Goal: Task Accomplishment & Management: Use online tool/utility

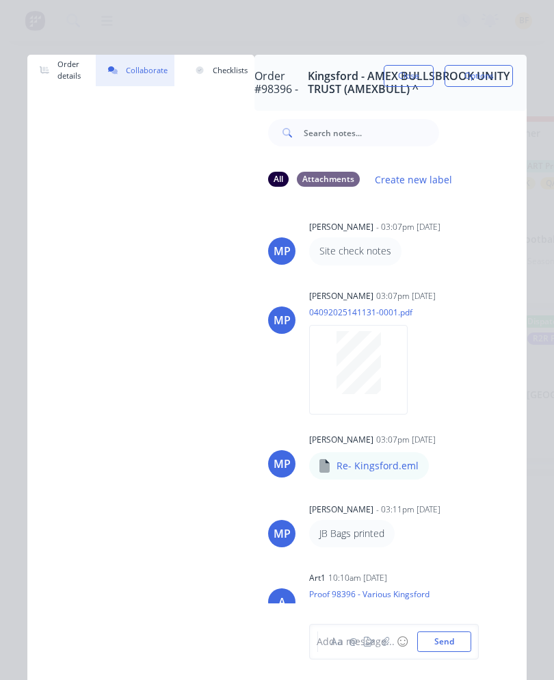
scroll to position [1280, 0]
click at [409, 85] on button "Close" at bounding box center [409, 76] width 50 height 22
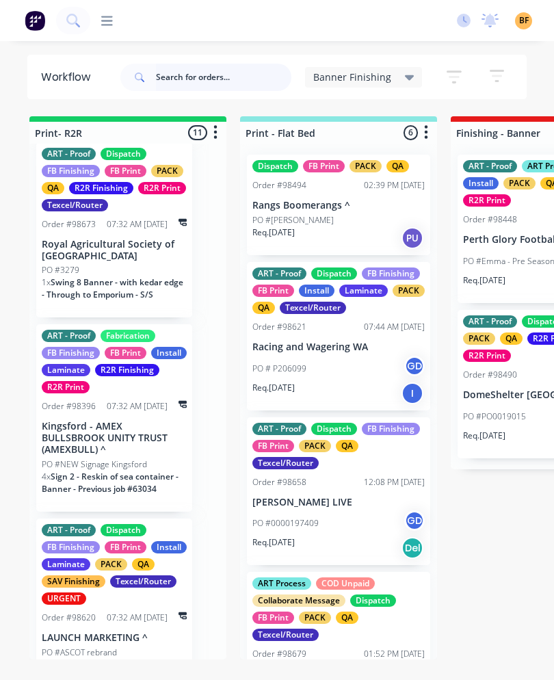
click at [239, 78] on input "text" at bounding box center [223, 77] width 135 height 27
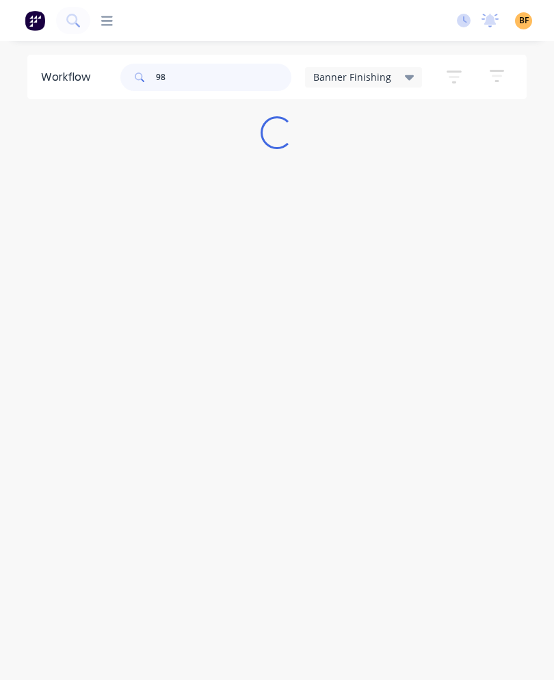
type input "986"
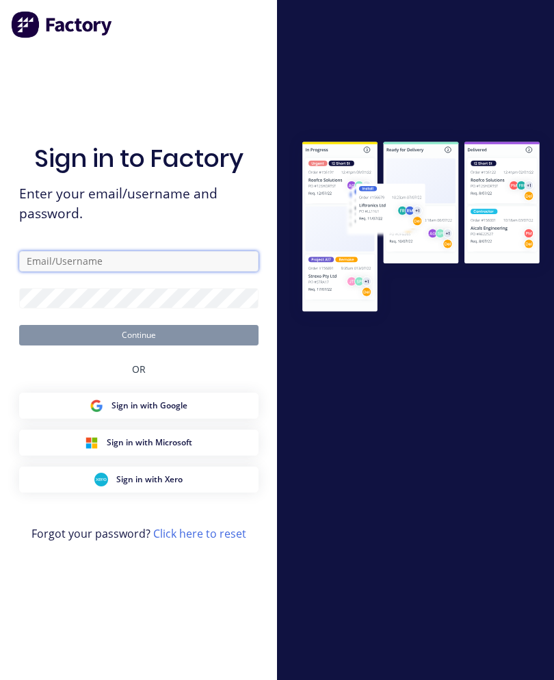
click at [174, 272] on input "text" at bounding box center [138, 261] width 239 height 21
click at [30, 262] on input "text" at bounding box center [138, 261] width 239 height 21
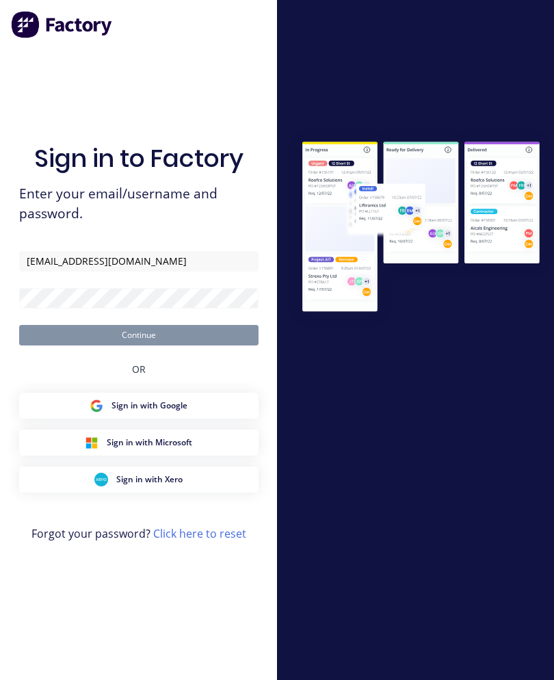
type input "[EMAIL_ADDRESS][DOMAIN_NAME]"
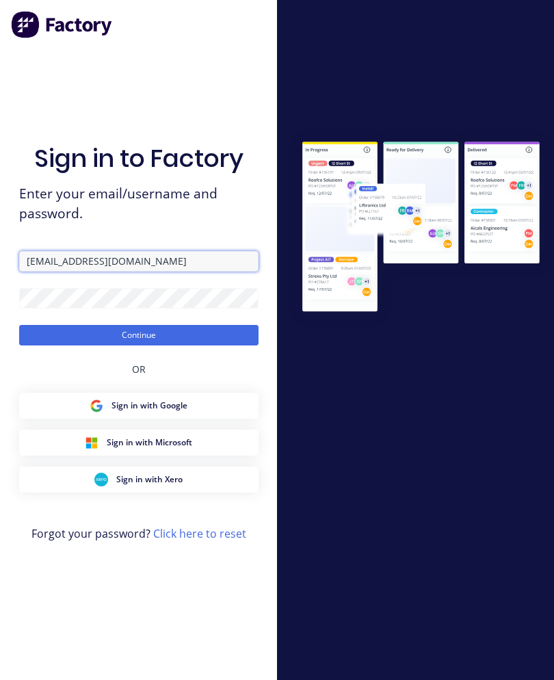
click at [138, 344] on button "Continue" at bounding box center [138, 335] width 239 height 21
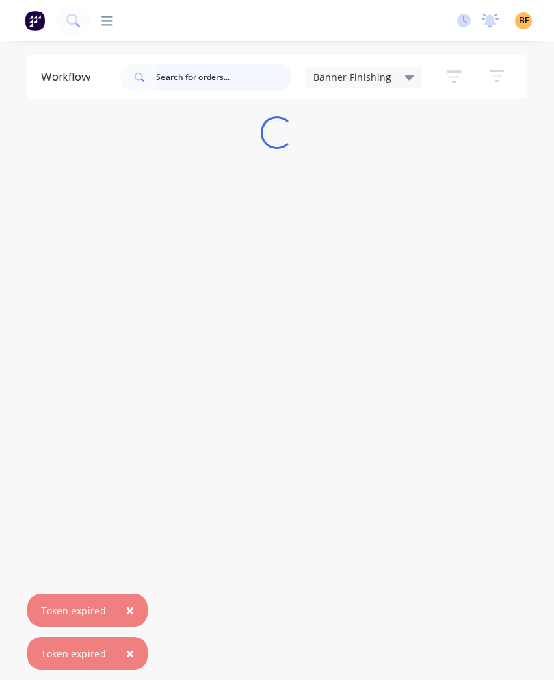
click at [218, 81] on input "text" at bounding box center [223, 77] width 135 height 27
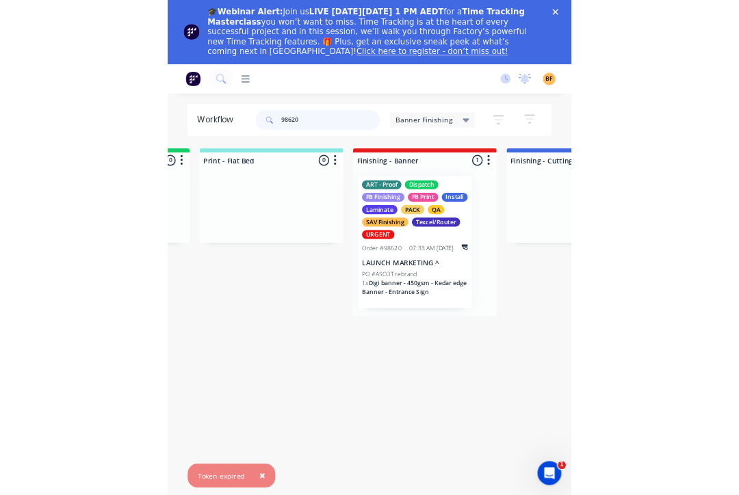
scroll to position [0, 211]
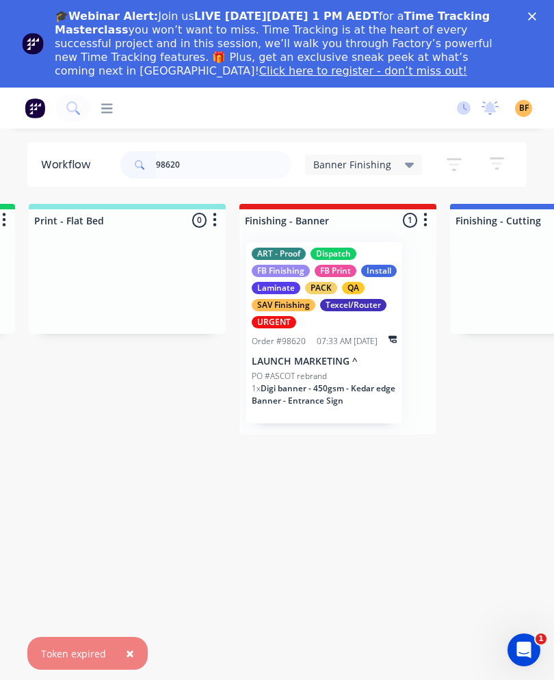
click at [343, 364] on p "LAUNCH MARKETING ^" at bounding box center [324, 362] width 145 height 12
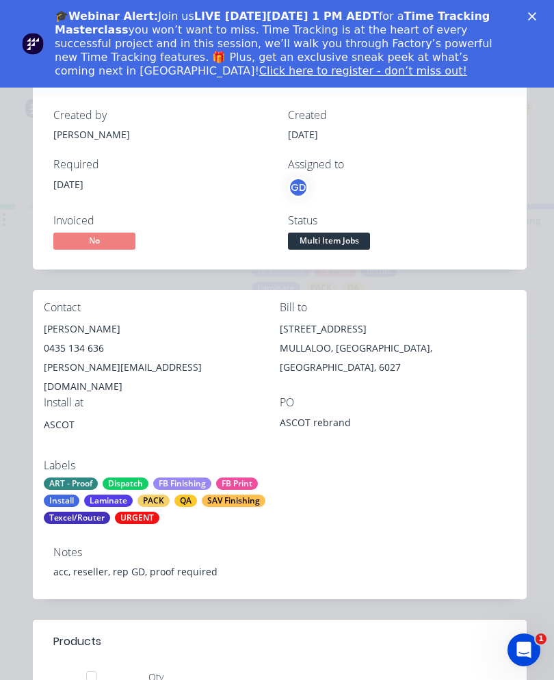
click at [539, 18] on div "Close" at bounding box center [535, 16] width 14 height 8
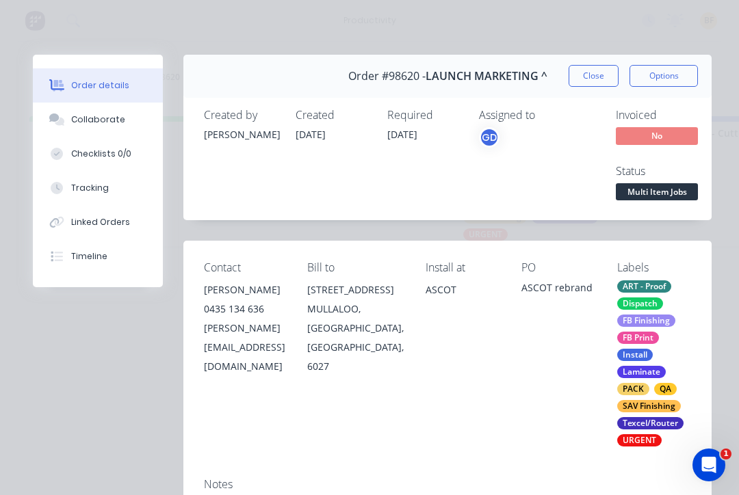
click at [71, 192] on div "Tracking" at bounding box center [90, 188] width 38 height 12
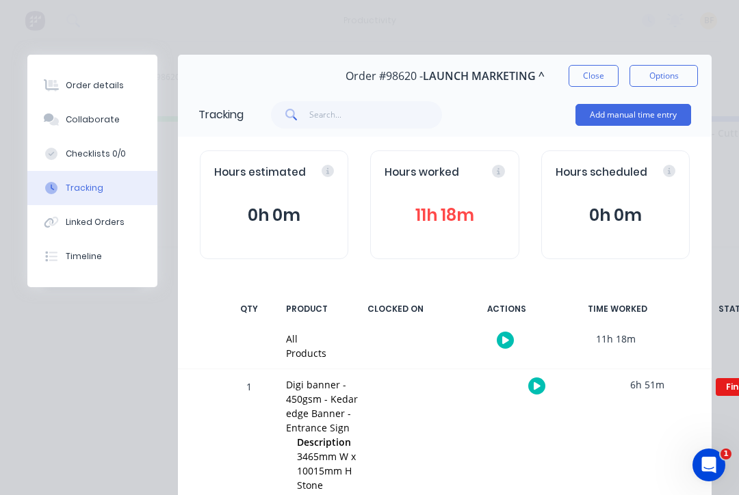
click at [596, 74] on button "Close" at bounding box center [593, 76] width 50 height 22
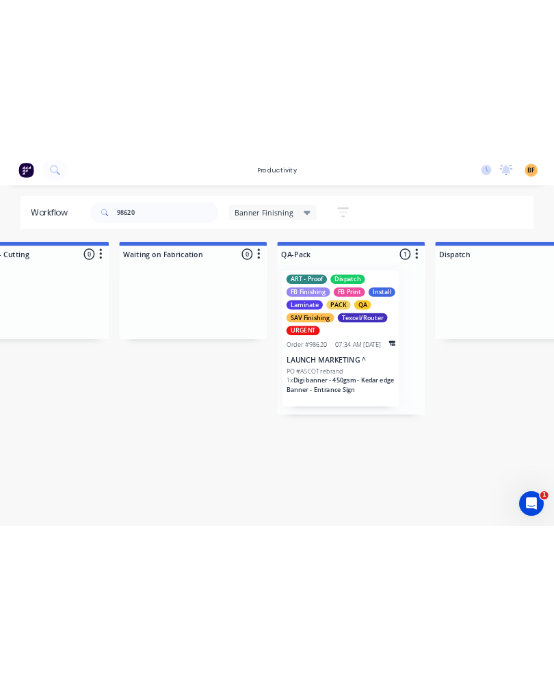
scroll to position [0, 0]
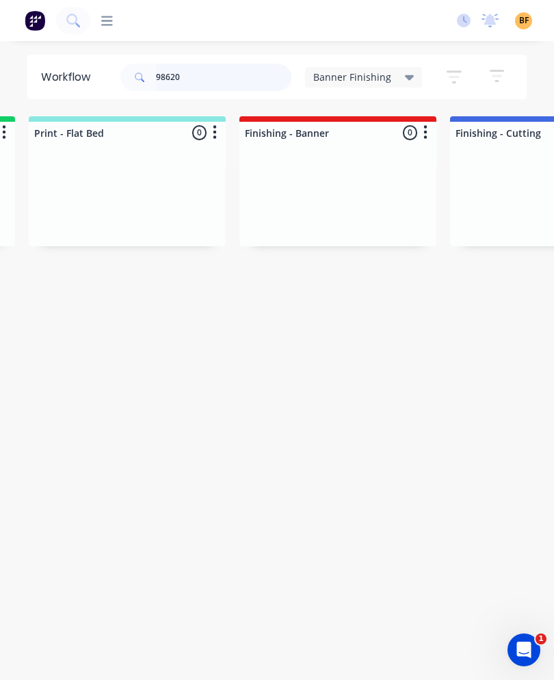
click at [216, 85] on input "98620" at bounding box center [223, 77] width 135 height 27
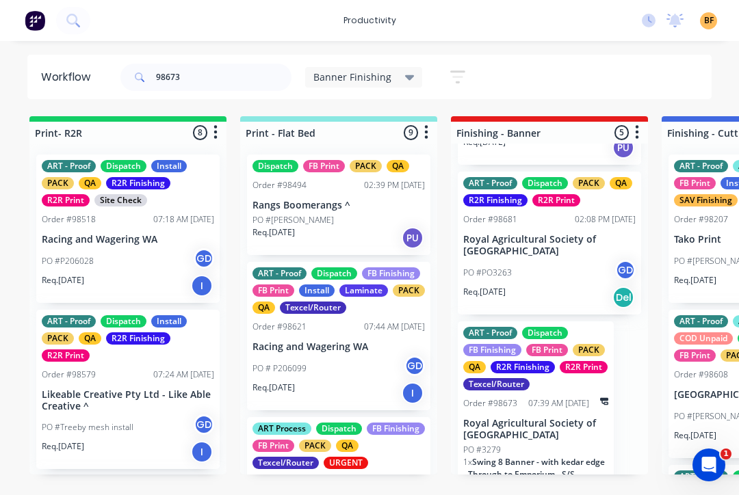
scroll to position [458, 0]
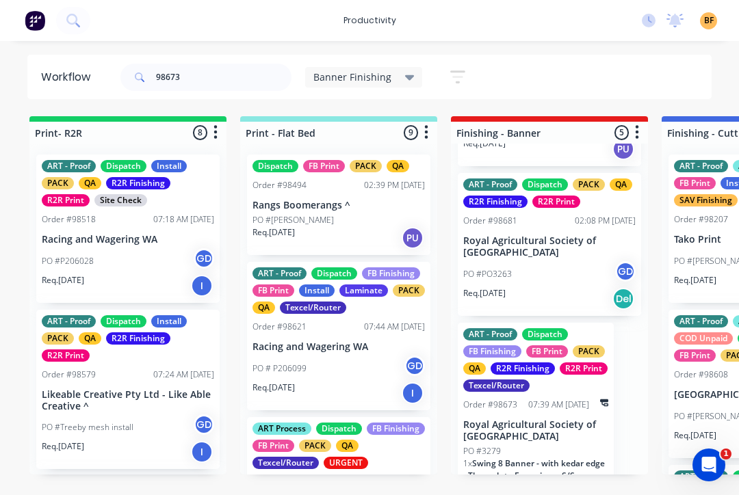
click at [557, 419] on p "Royal Agricultural Society of [GEOGRAPHIC_DATA]" at bounding box center [535, 430] width 145 height 23
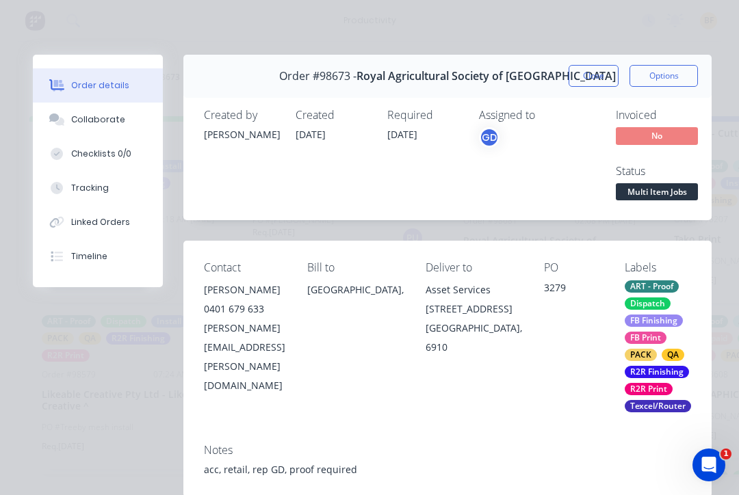
click at [104, 205] on button "Linked Orders" at bounding box center [98, 222] width 130 height 34
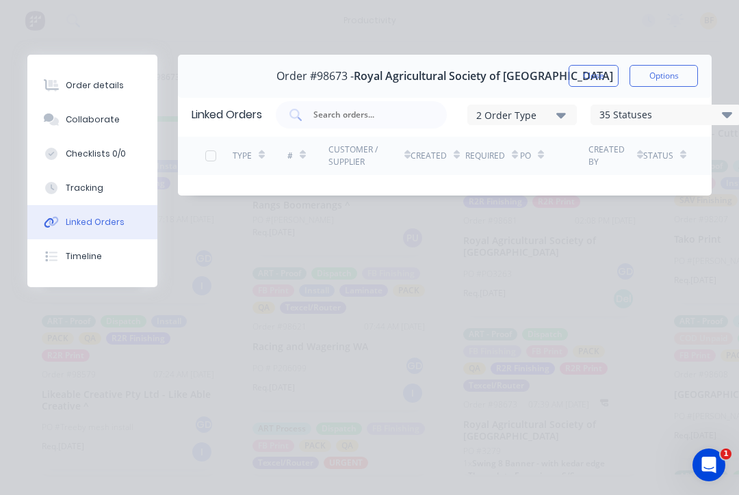
click at [98, 189] on div "Tracking" at bounding box center [85, 188] width 38 height 12
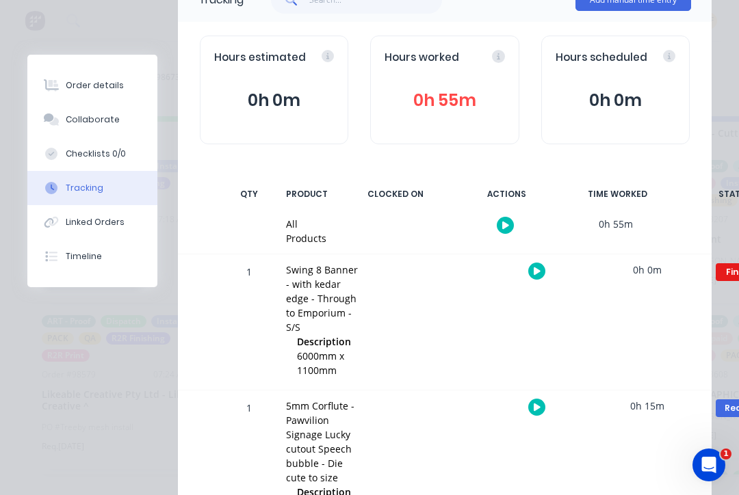
scroll to position [107, 0]
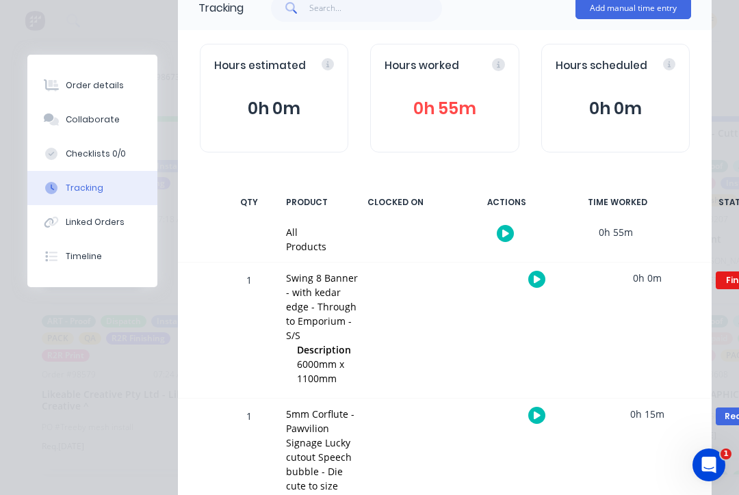
click at [538, 272] on button "button" at bounding box center [536, 279] width 17 height 17
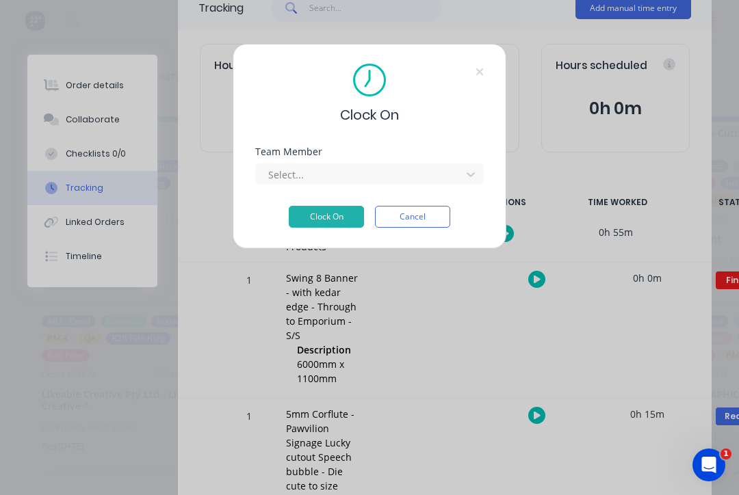
click at [457, 185] on div "Team Member Select..." at bounding box center [369, 176] width 228 height 59
click at [456, 189] on div "Team Member Select..." at bounding box center [369, 176] width 228 height 59
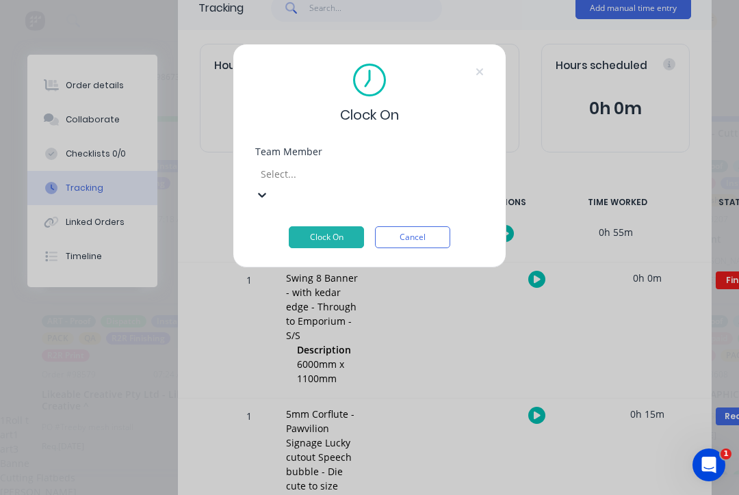
click at [367, 456] on div "Banner Finishing" at bounding box center [369, 463] width 739 height 14
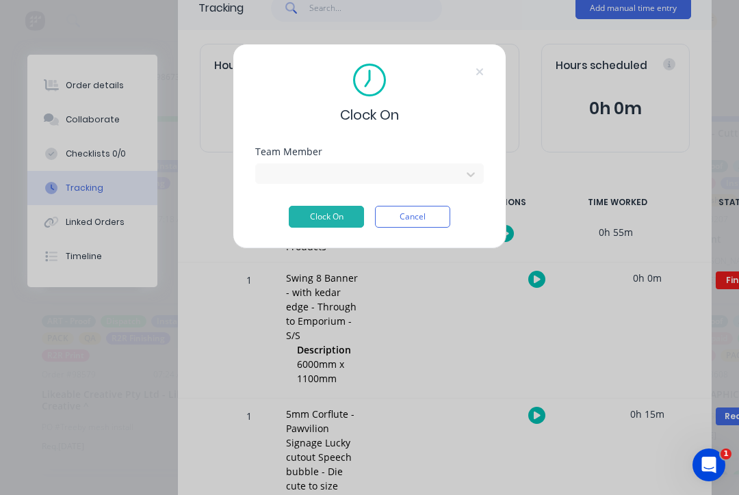
click at [336, 221] on button "Clock On" at bounding box center [326, 217] width 75 height 22
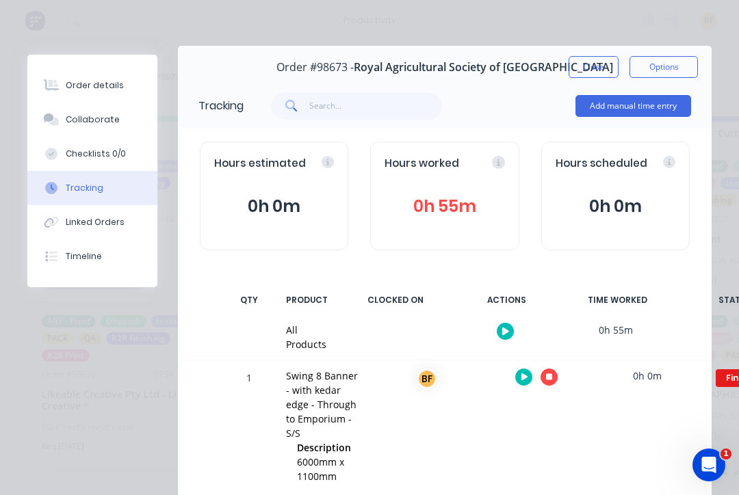
scroll to position [8, 0]
click at [596, 64] on button "Close" at bounding box center [593, 68] width 50 height 22
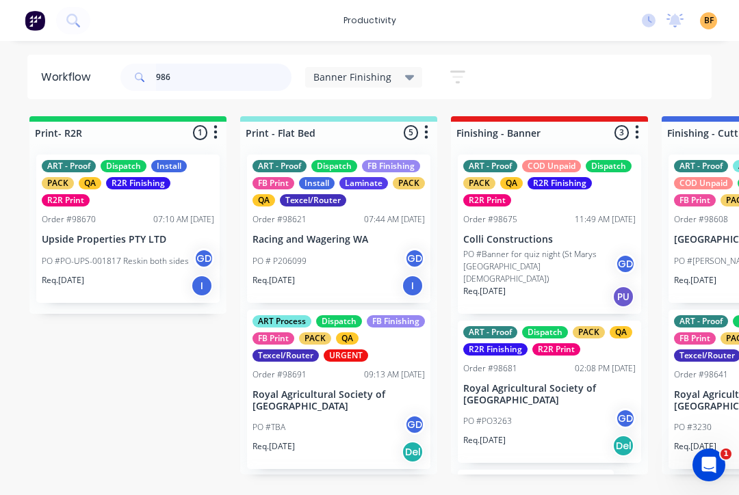
click at [232, 73] on input "986" at bounding box center [223, 77] width 135 height 27
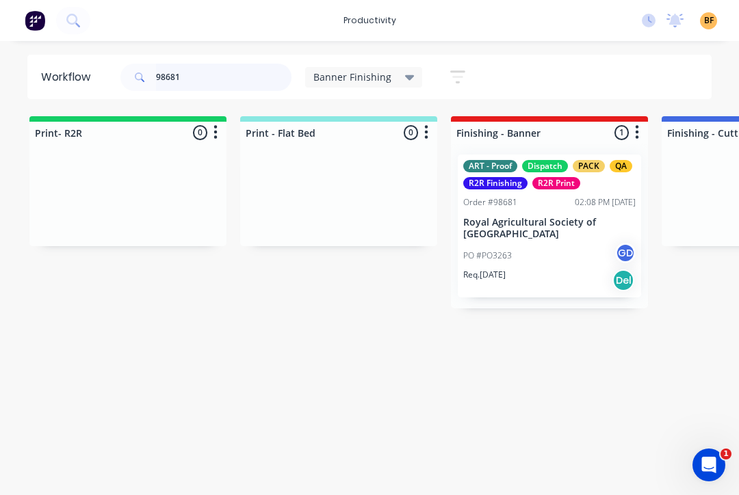
type input "98681"
click at [563, 264] on div "PO #PO3263 GD" at bounding box center [549, 256] width 172 height 26
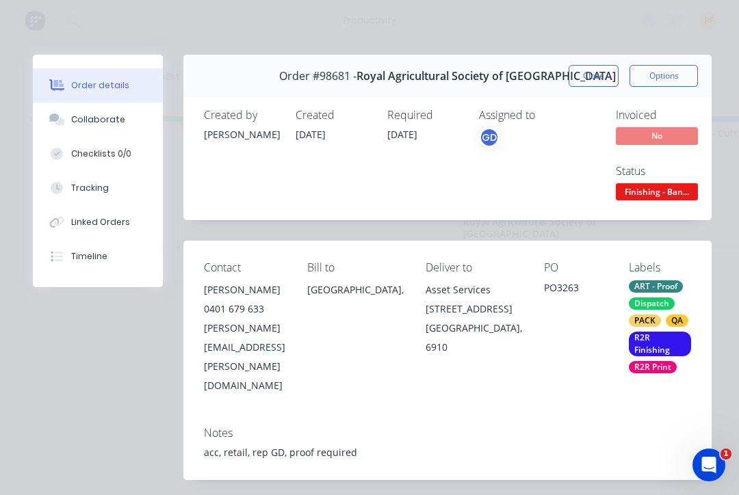
click at [106, 188] on button "Tracking" at bounding box center [98, 188] width 130 height 34
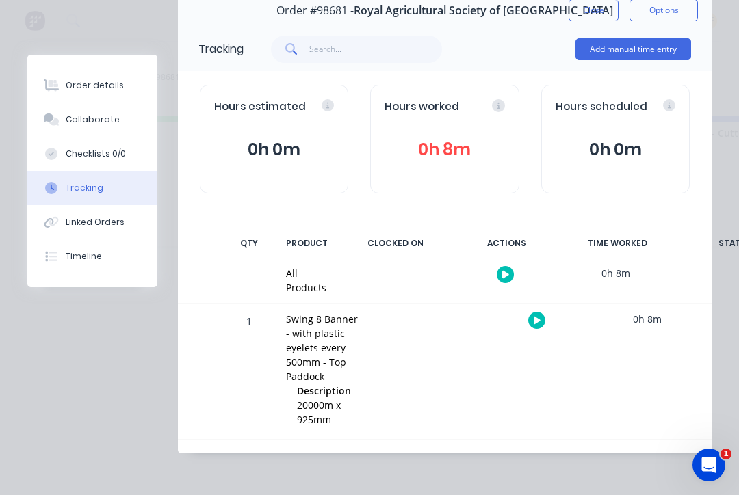
scroll to position [65, 0]
click at [534, 320] on icon "button" at bounding box center [537, 321] width 7 height 9
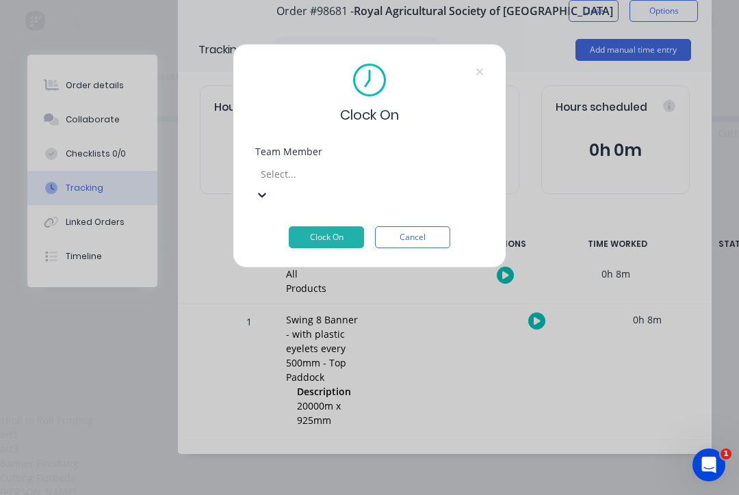
click at [352, 456] on div "Banner Finishing" at bounding box center [369, 463] width 739 height 14
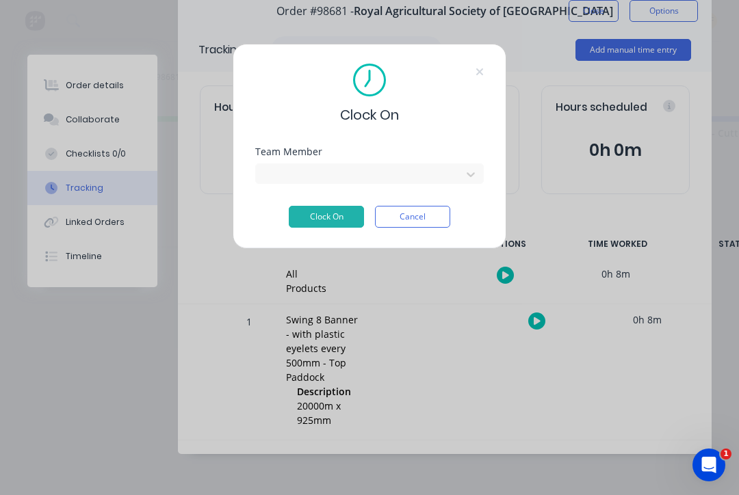
click at [332, 221] on button "Clock On" at bounding box center [326, 217] width 75 height 22
